Goal: Task Accomplishment & Management: Use online tool/utility

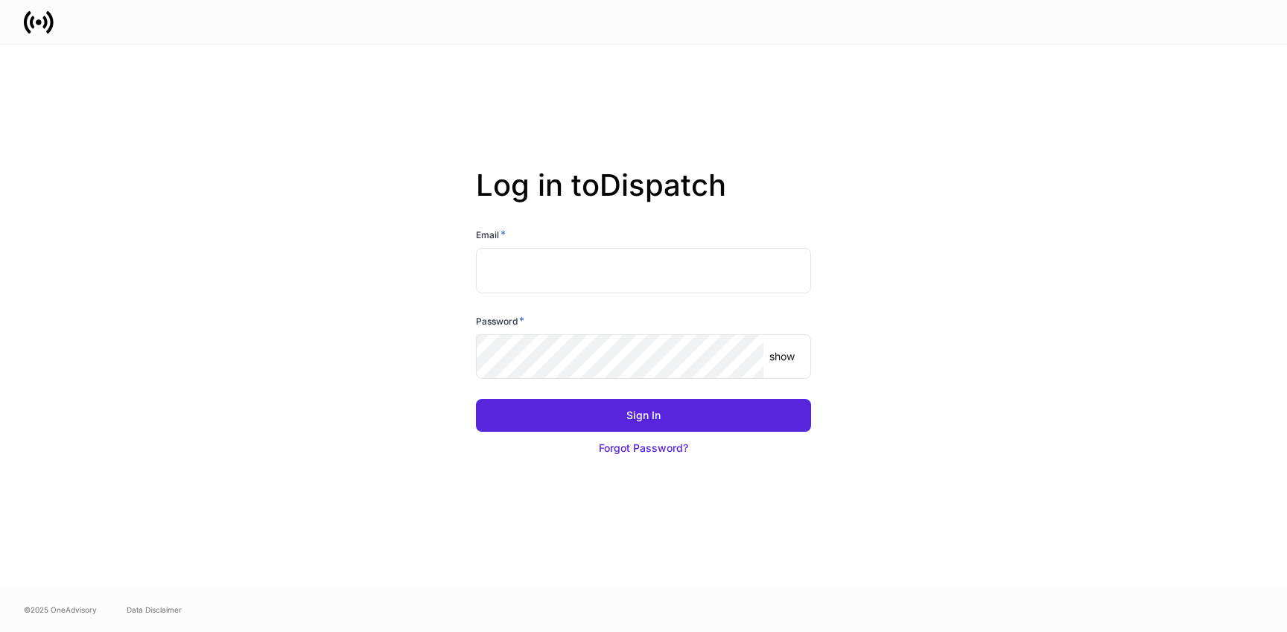
type input "**********"
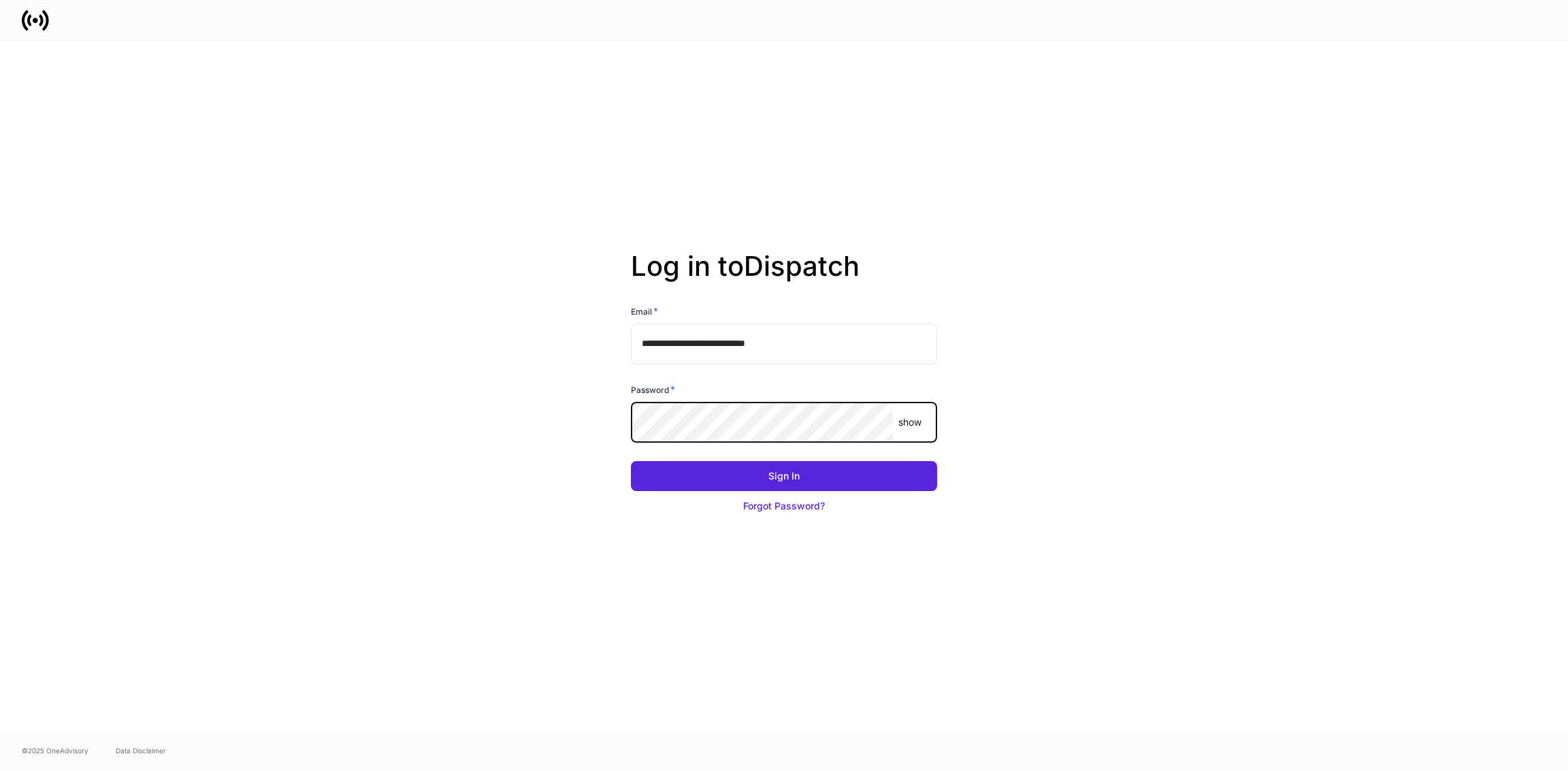
click at [631, 461] on button "Sign In" at bounding box center [784, 476] width 306 height 30
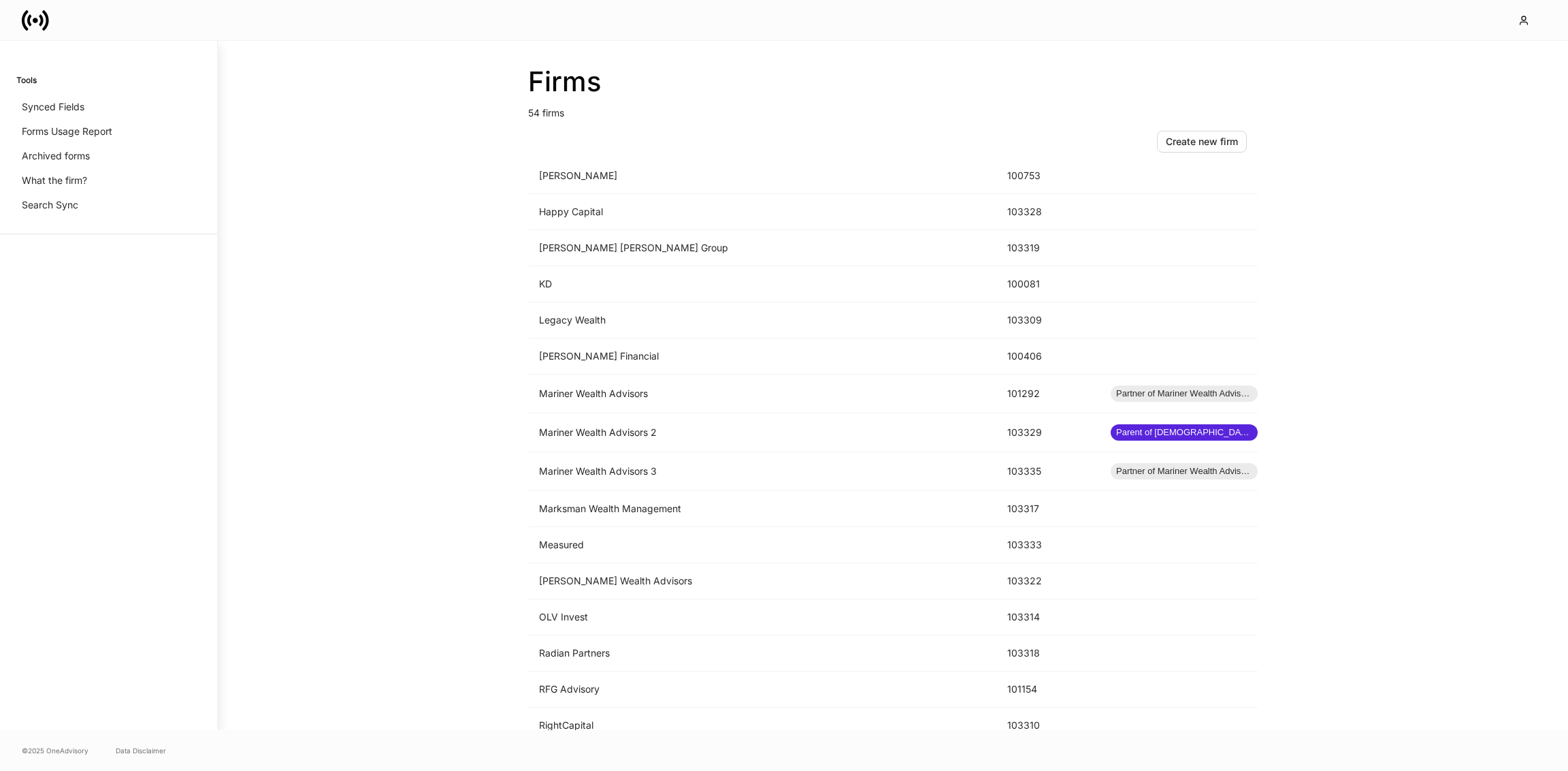
scroll to position [940, 0]
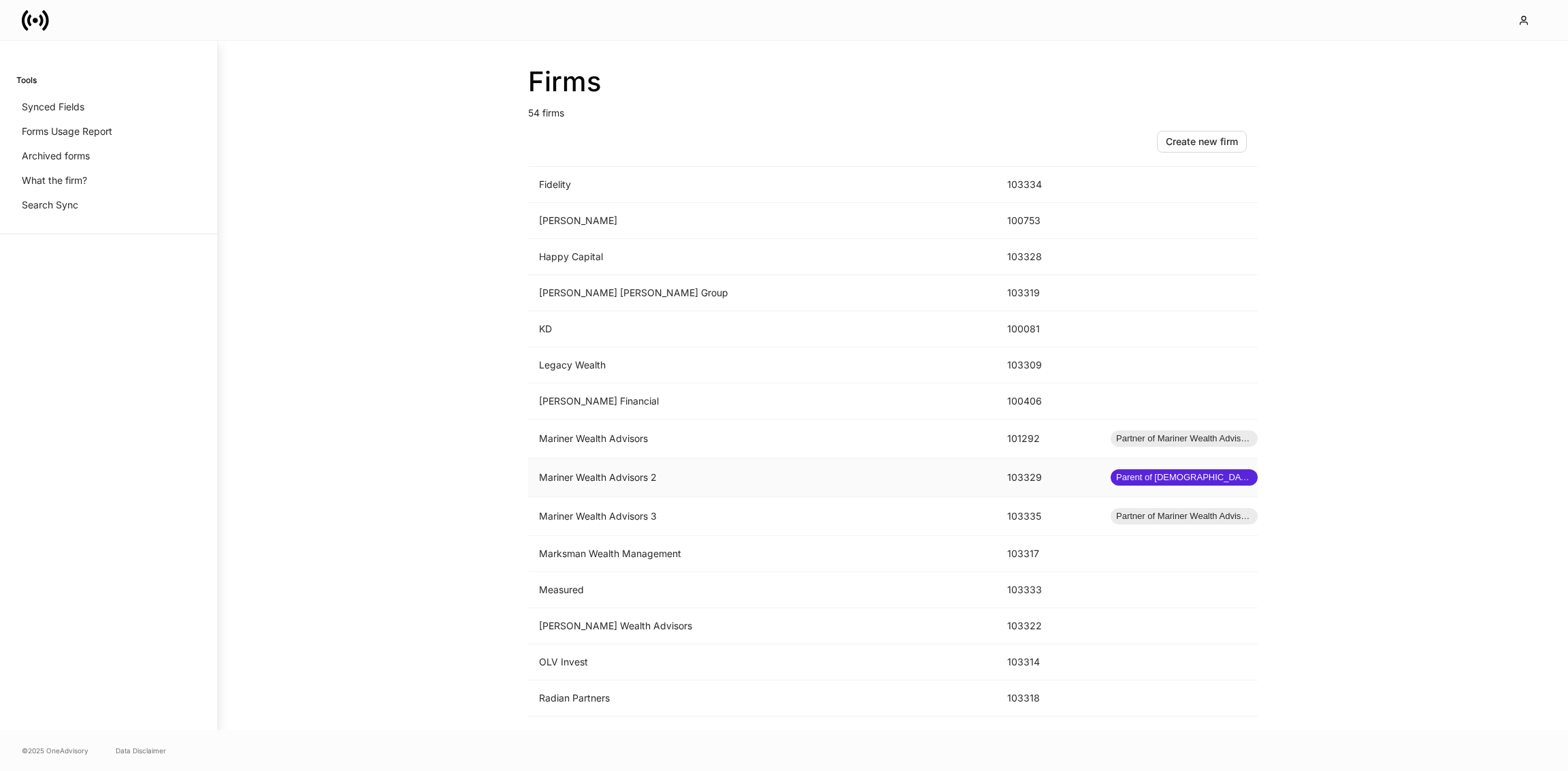
click at [722, 461] on td "Mariner Wealth Advisors 2" at bounding box center [763, 477] width 468 height 38
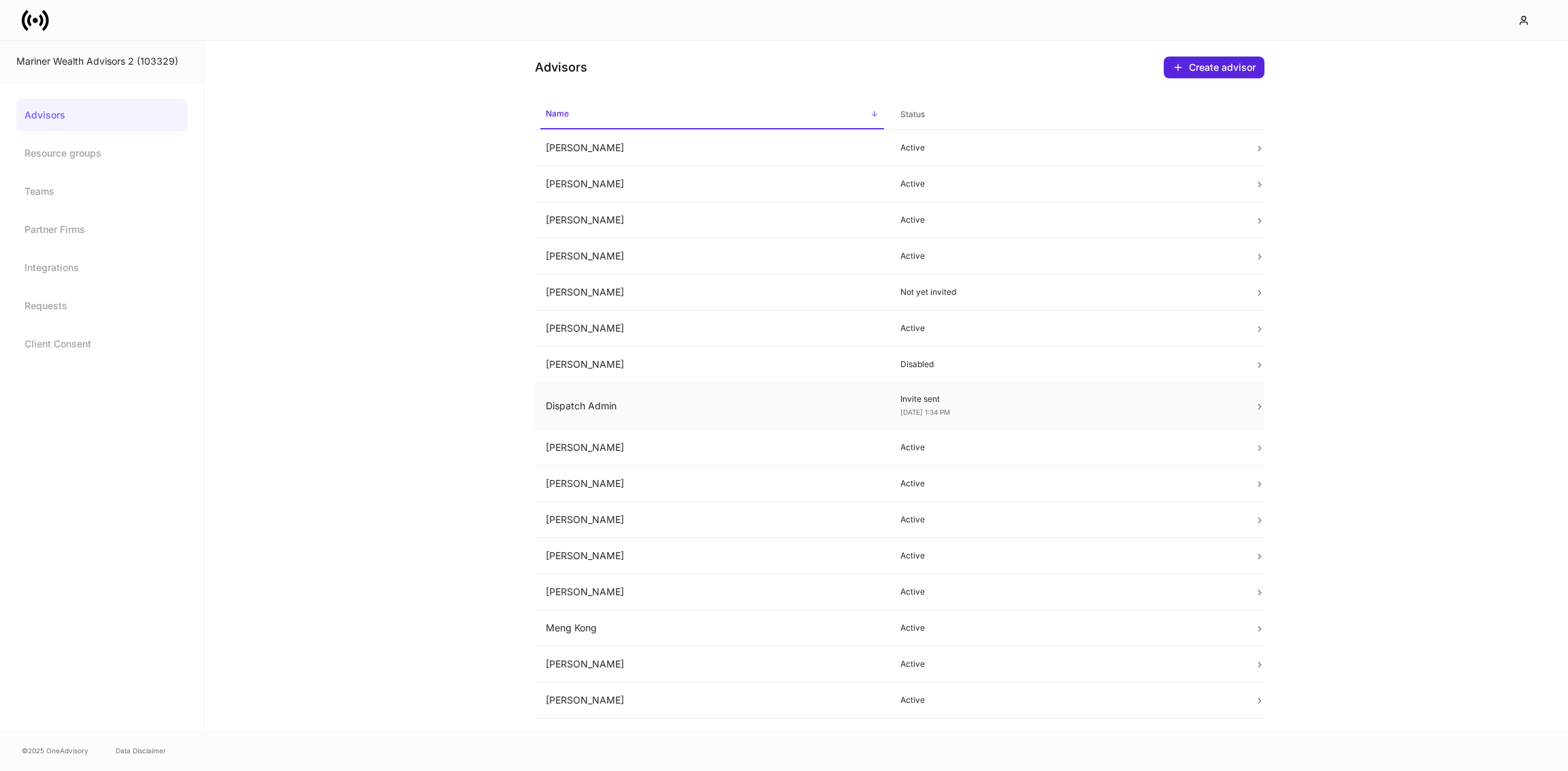
scroll to position [14, 0]
click at [712, 686] on td "Peter Chak" at bounding box center [712, 698] width 355 height 36
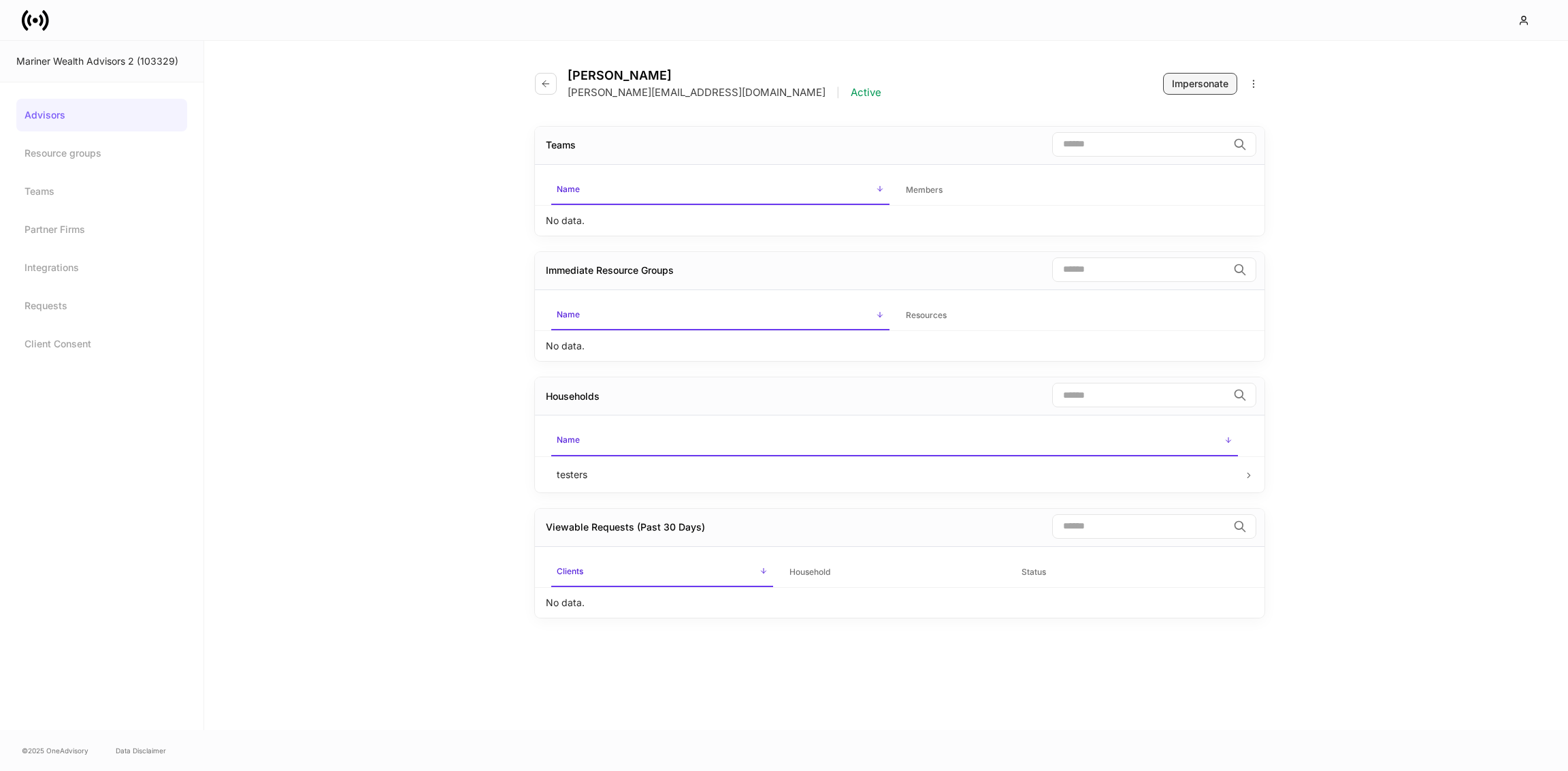
click at [1184, 77] on div "Impersonate" at bounding box center [1200, 83] width 57 height 14
click at [539, 84] on button "button" at bounding box center [546, 84] width 22 height 22
